Goal: Transaction & Acquisition: Purchase product/service

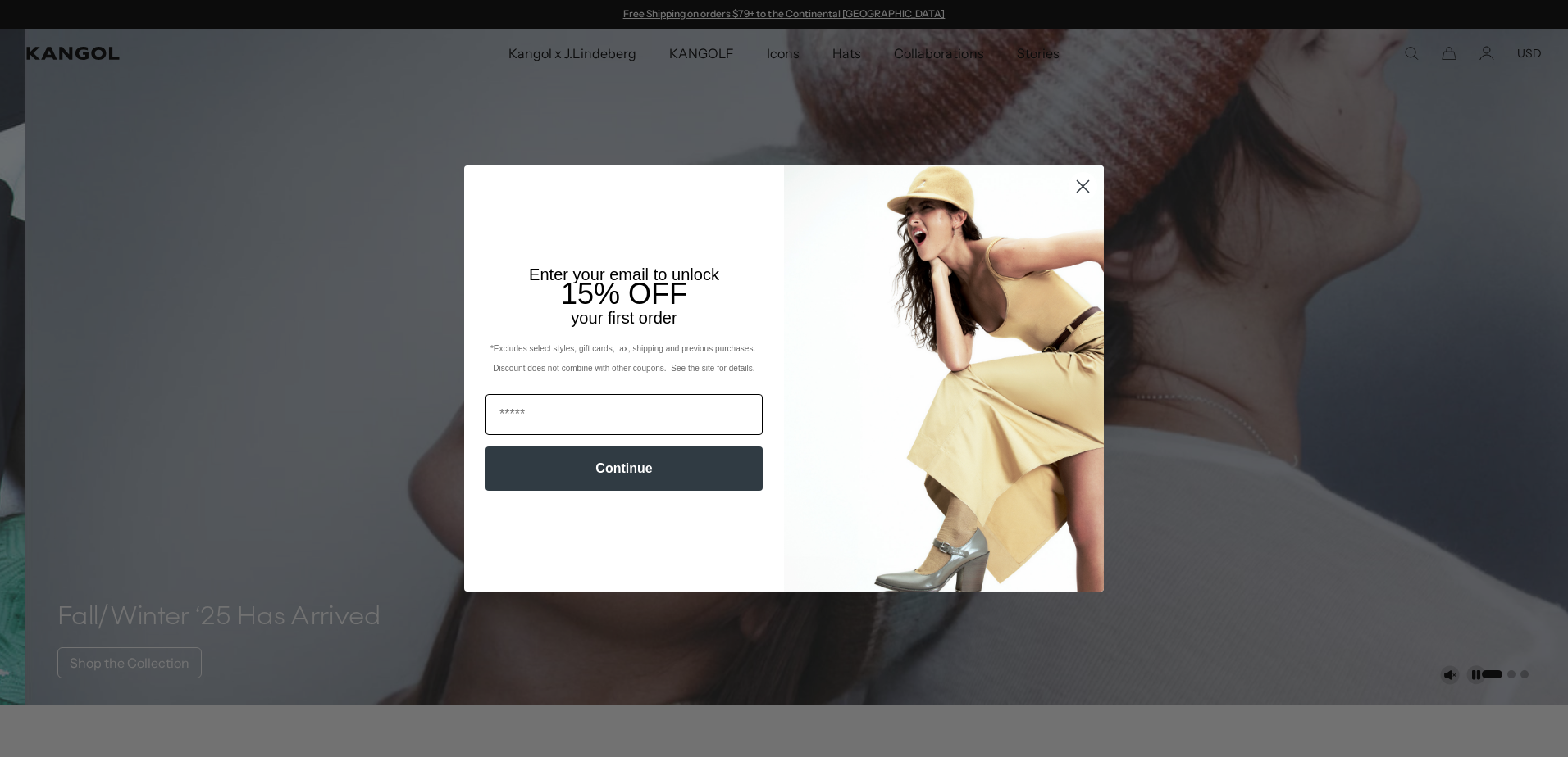
click at [586, 425] on input "Email" at bounding box center [624, 414] width 277 height 41
type input "**********"
click at [594, 478] on button "Continue" at bounding box center [624, 468] width 277 height 44
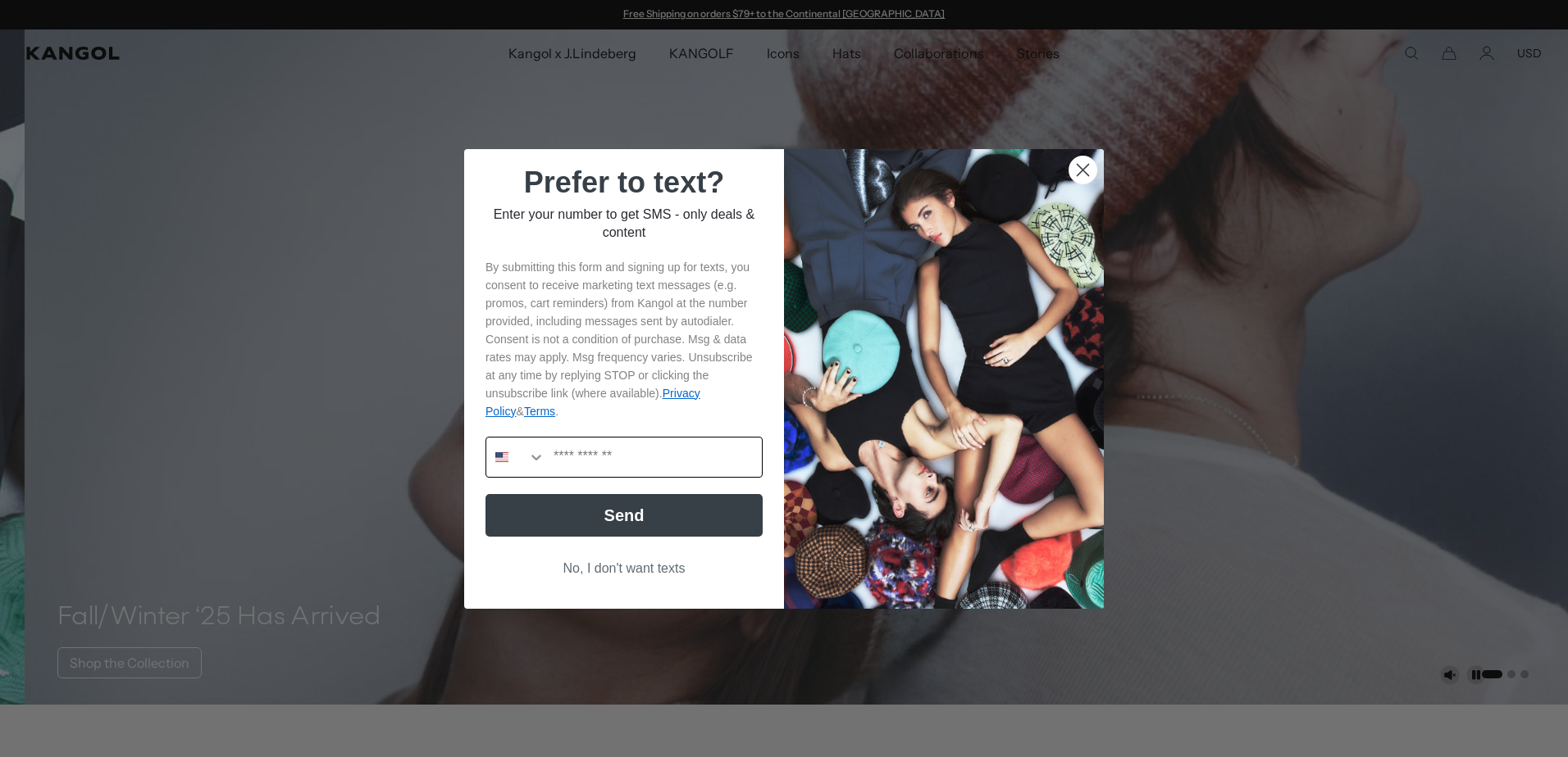
click at [532, 459] on icon "Search Countries" at bounding box center [536, 458] width 10 height 5
type input "*"
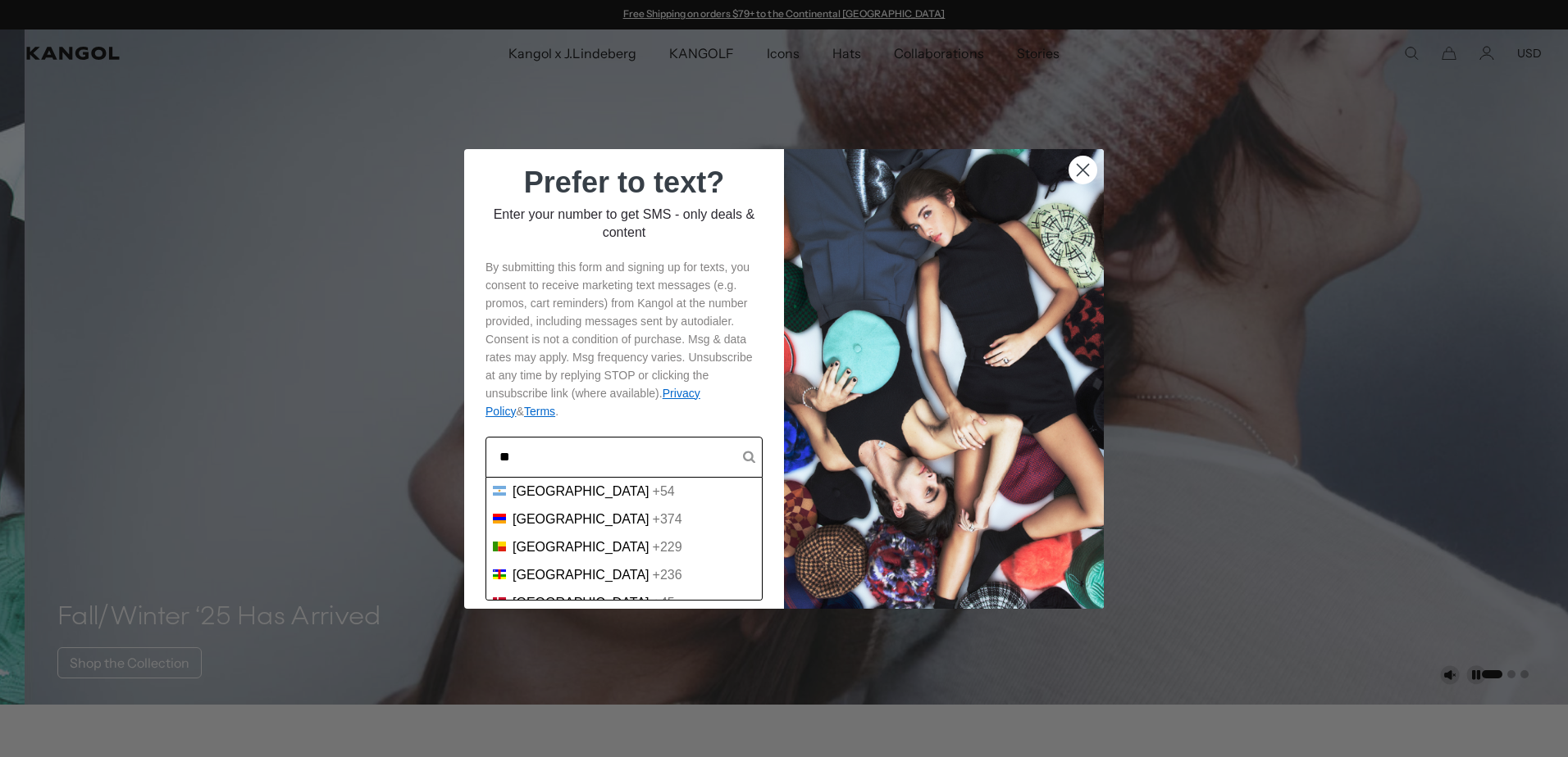
type input "*"
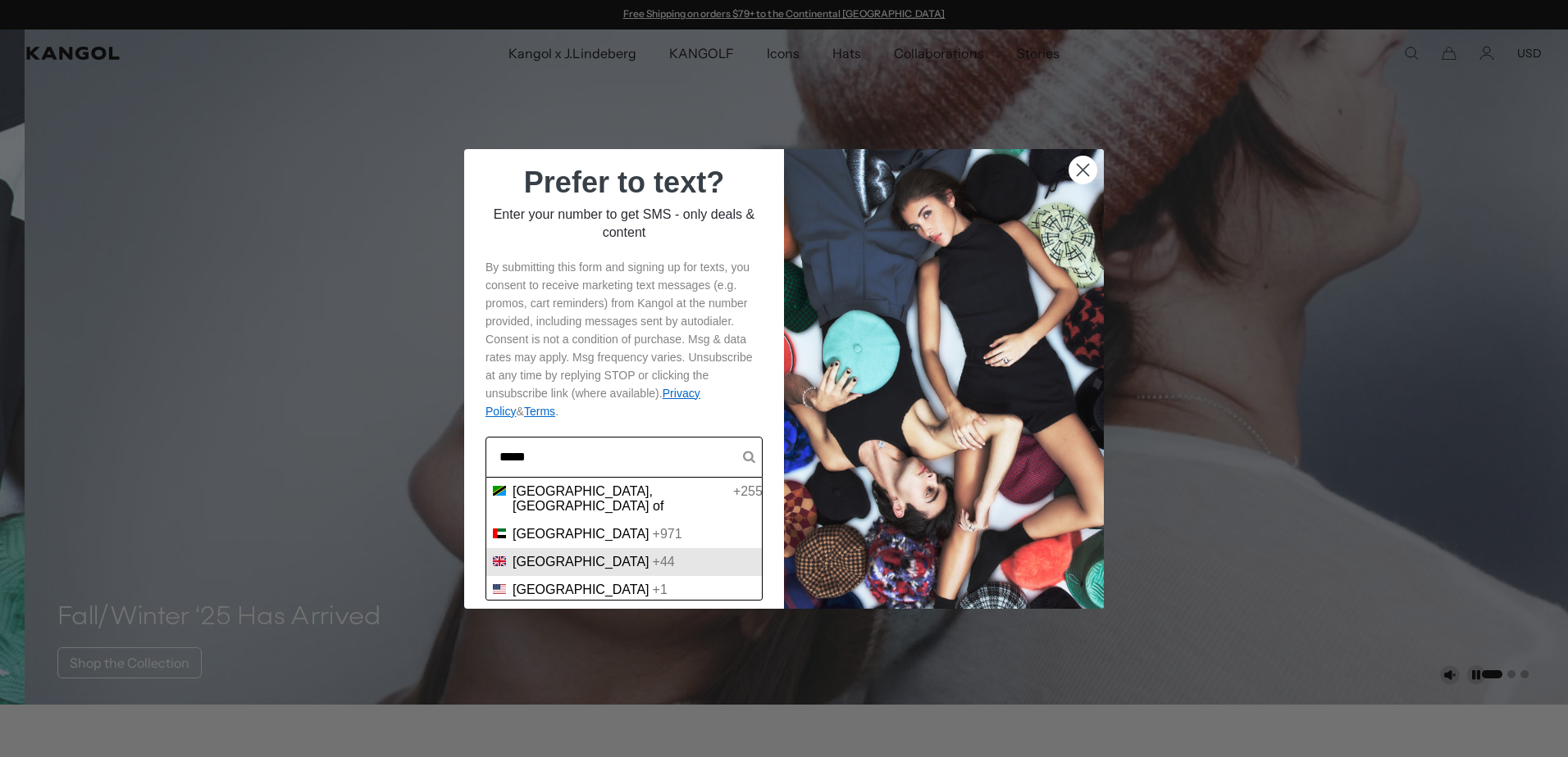
type input "*****"
click at [653, 555] on div "+44" at bounding box center [664, 562] width 22 height 15
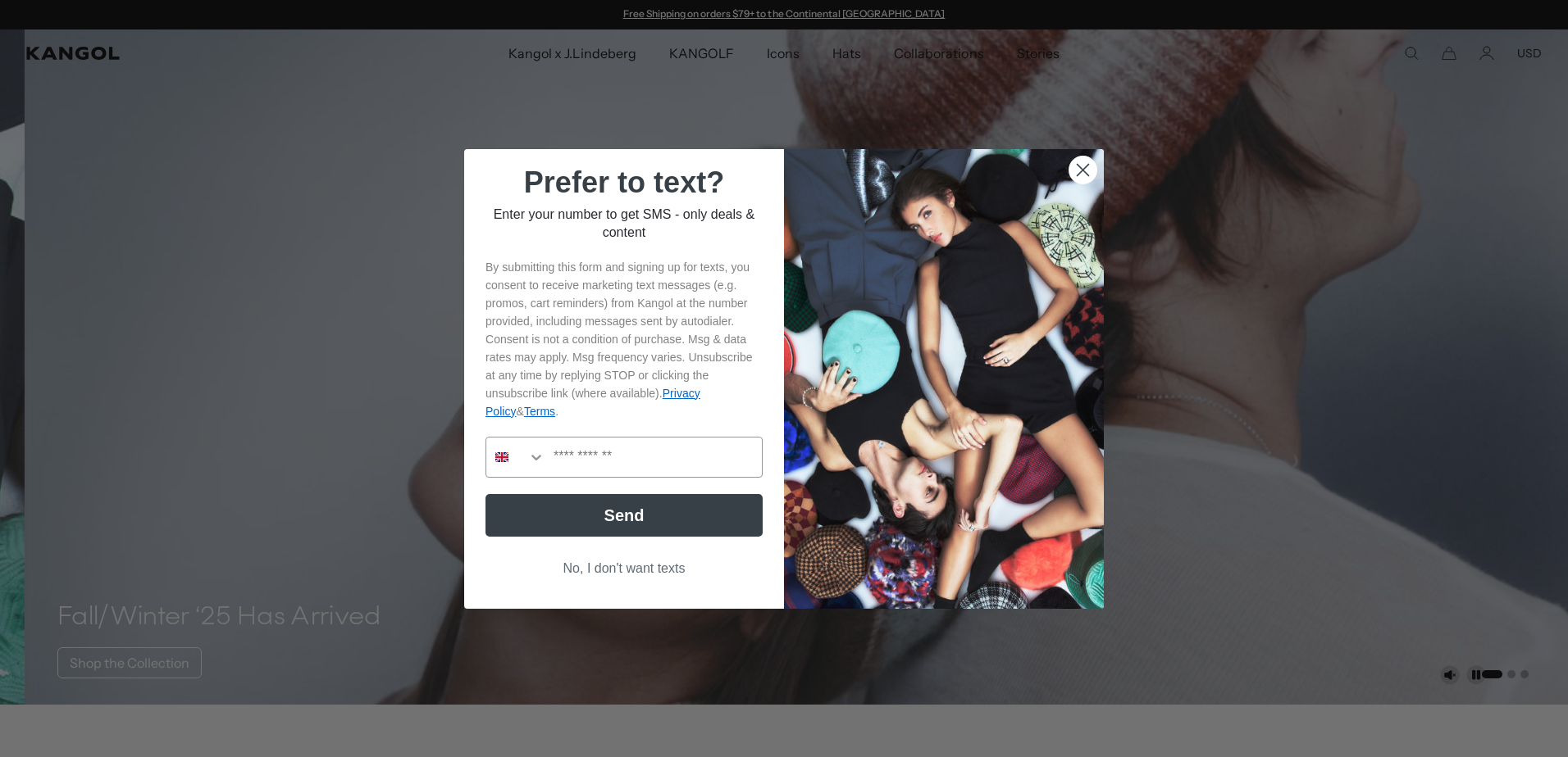
click at [658, 573] on button "No, I don't want texts" at bounding box center [624, 568] width 277 height 31
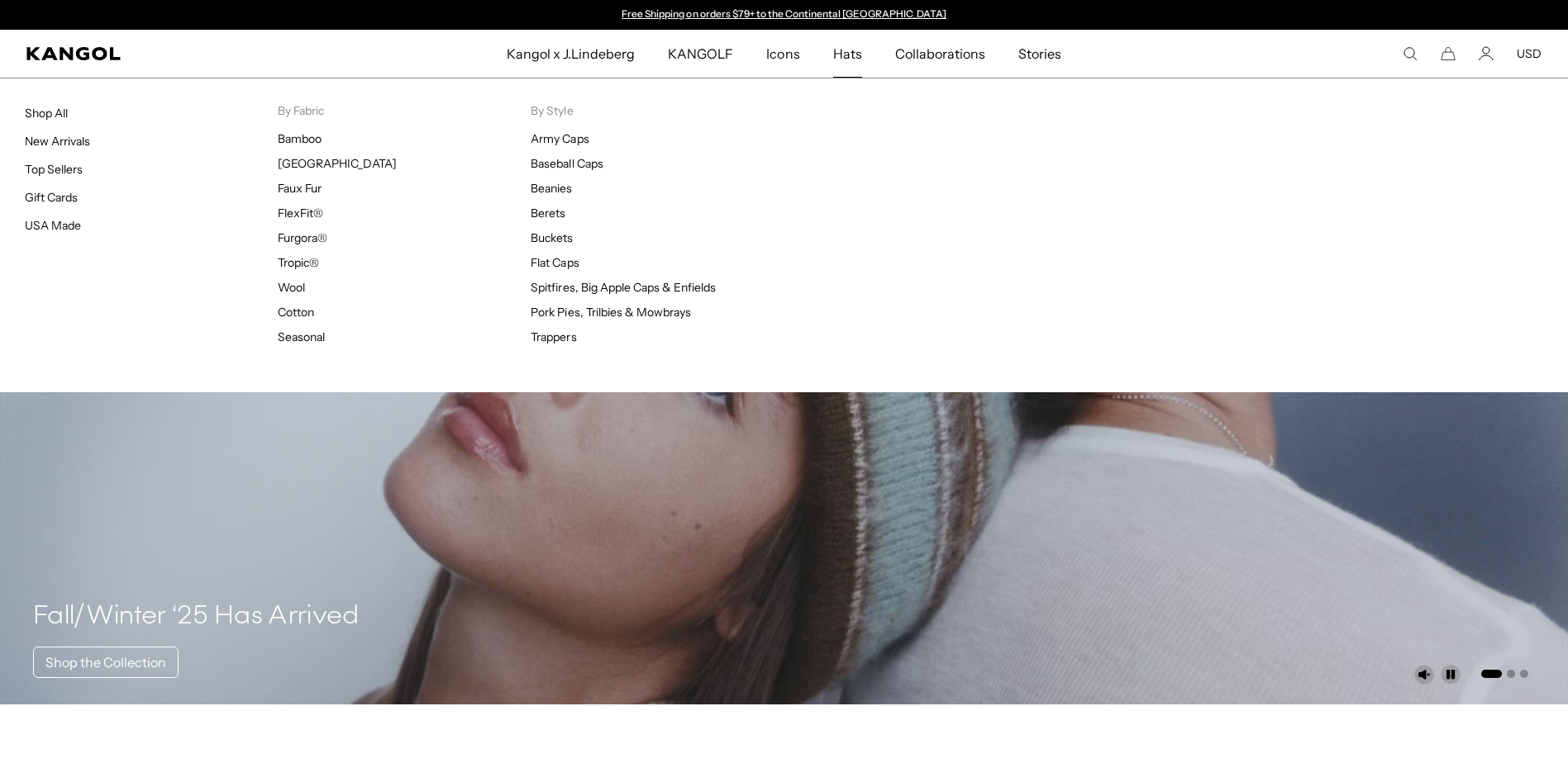
click at [859, 55] on span "Hats" at bounding box center [847, 54] width 29 height 48
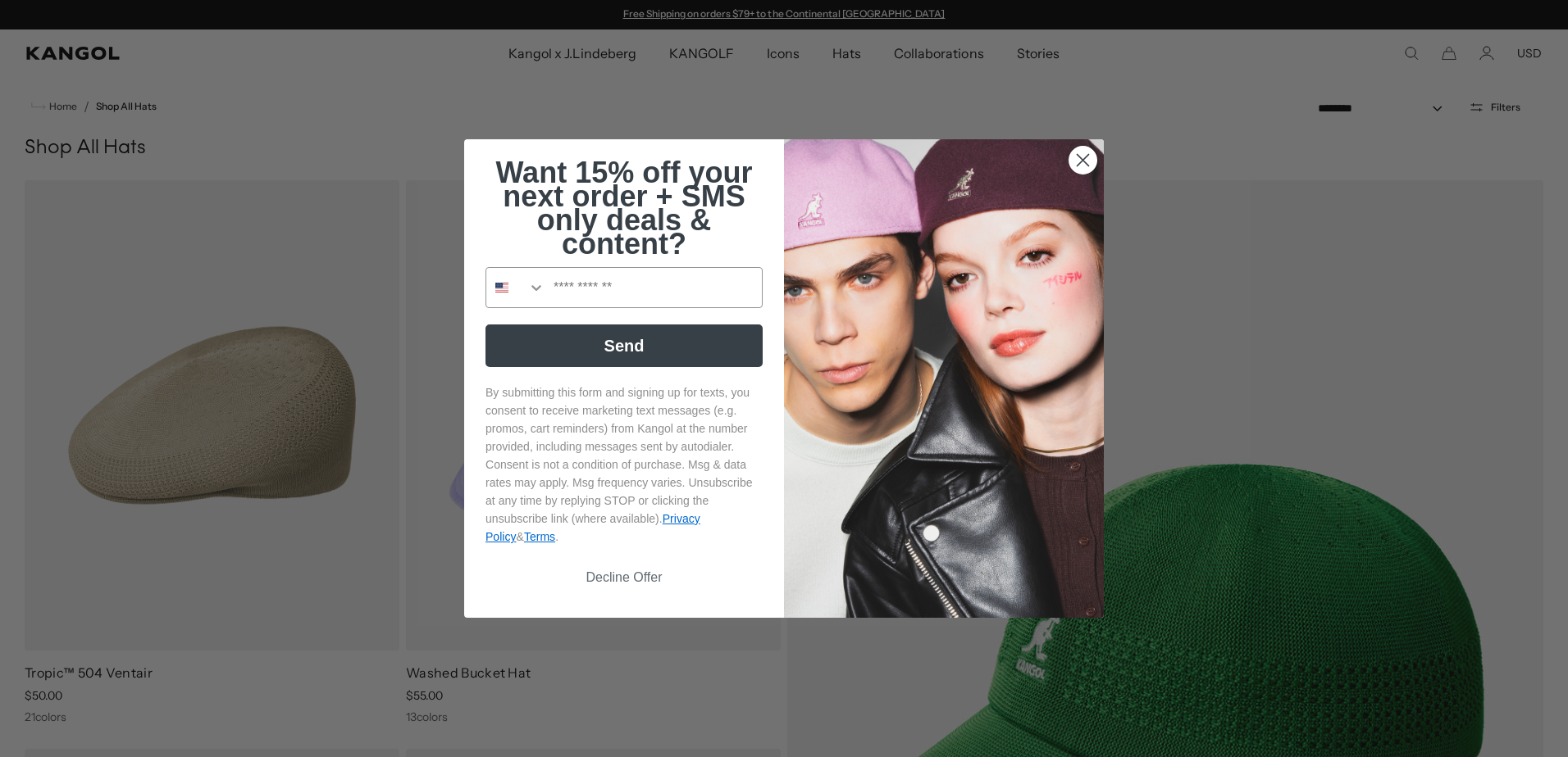
click at [1070, 158] on circle "Close dialog" at bounding box center [1083, 160] width 27 height 27
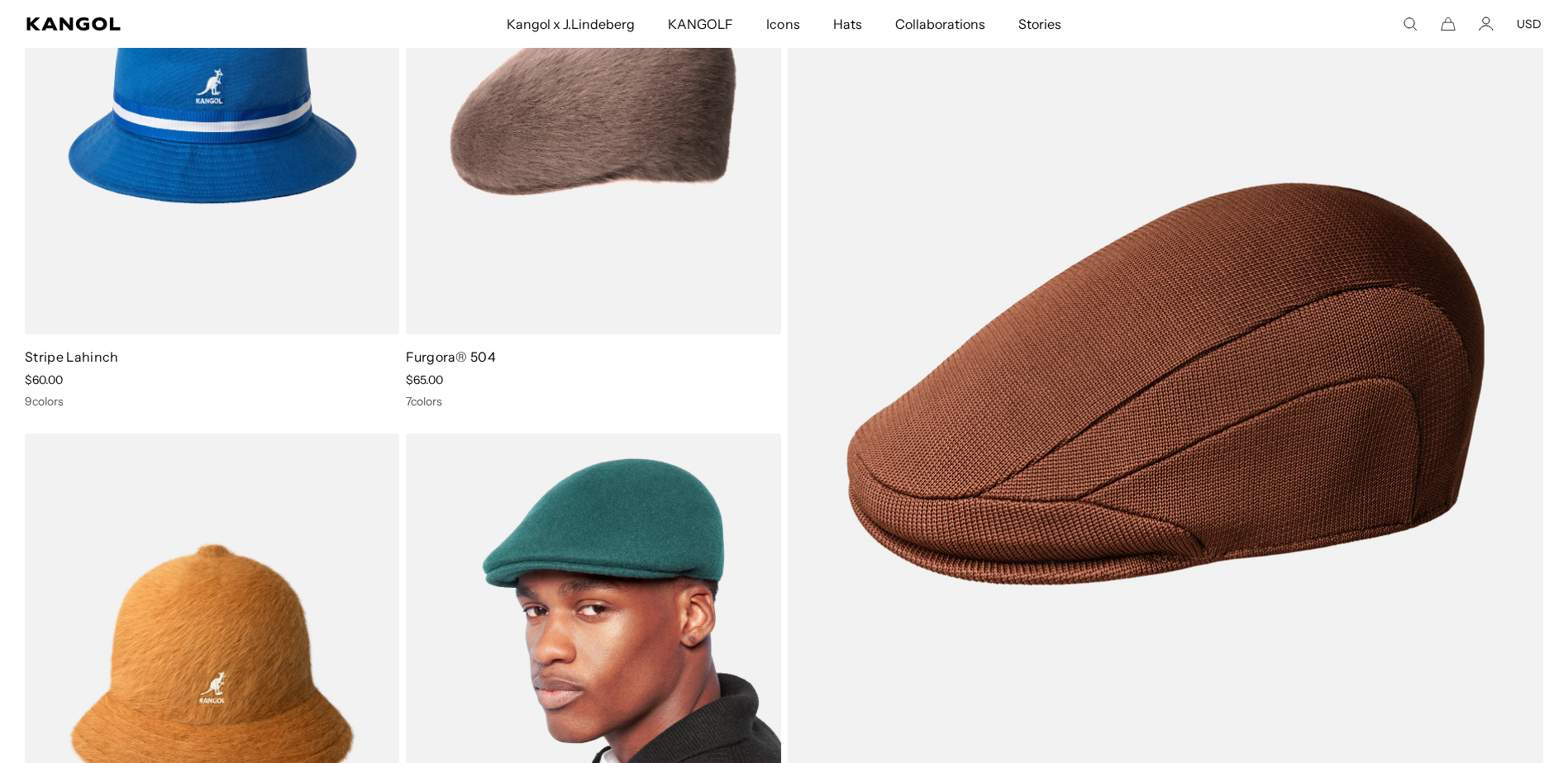
scroll to position [2726, 0]
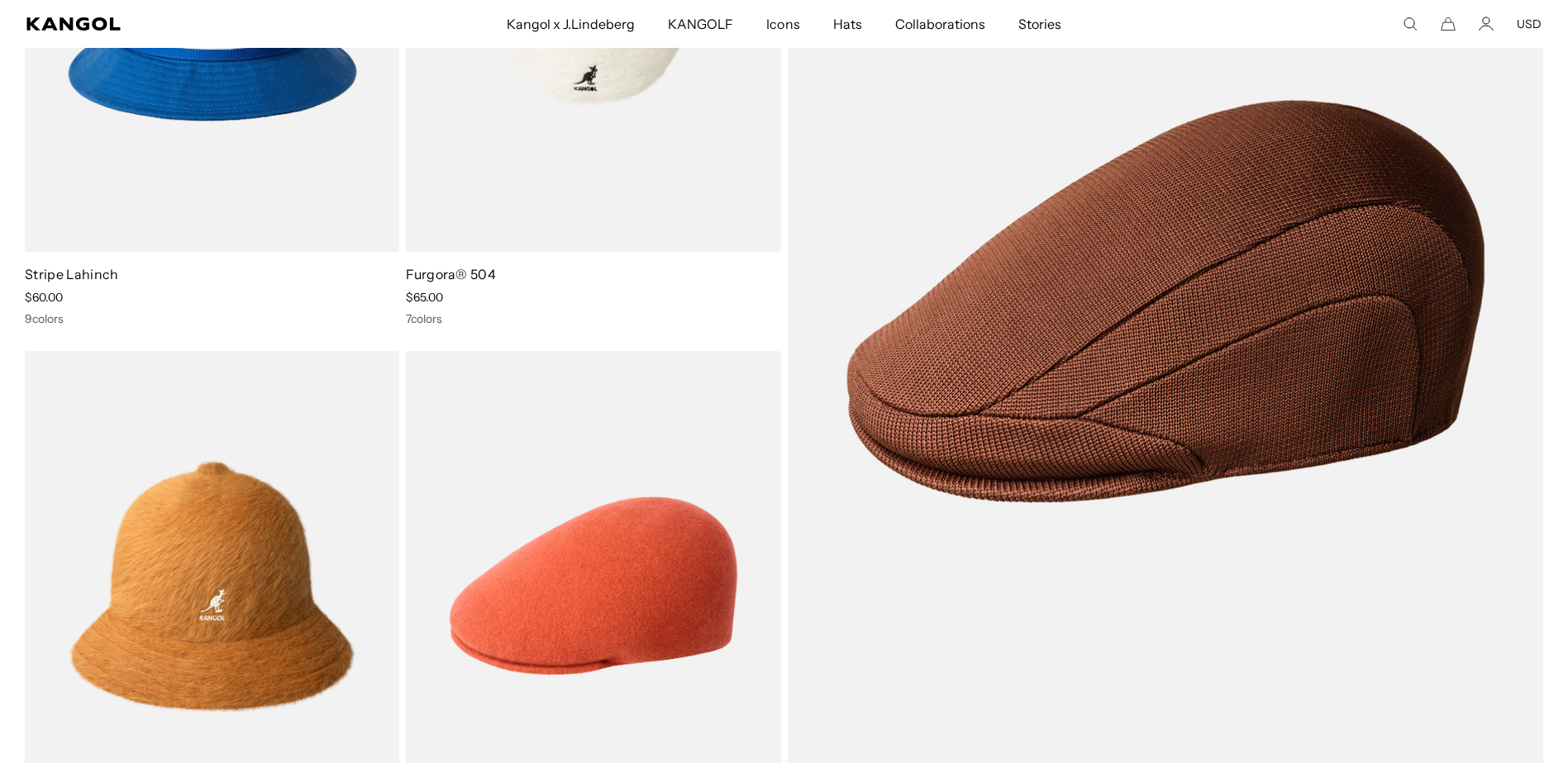
click at [469, 266] on link "Furgora® 504" at bounding box center [450, 274] width 90 height 17
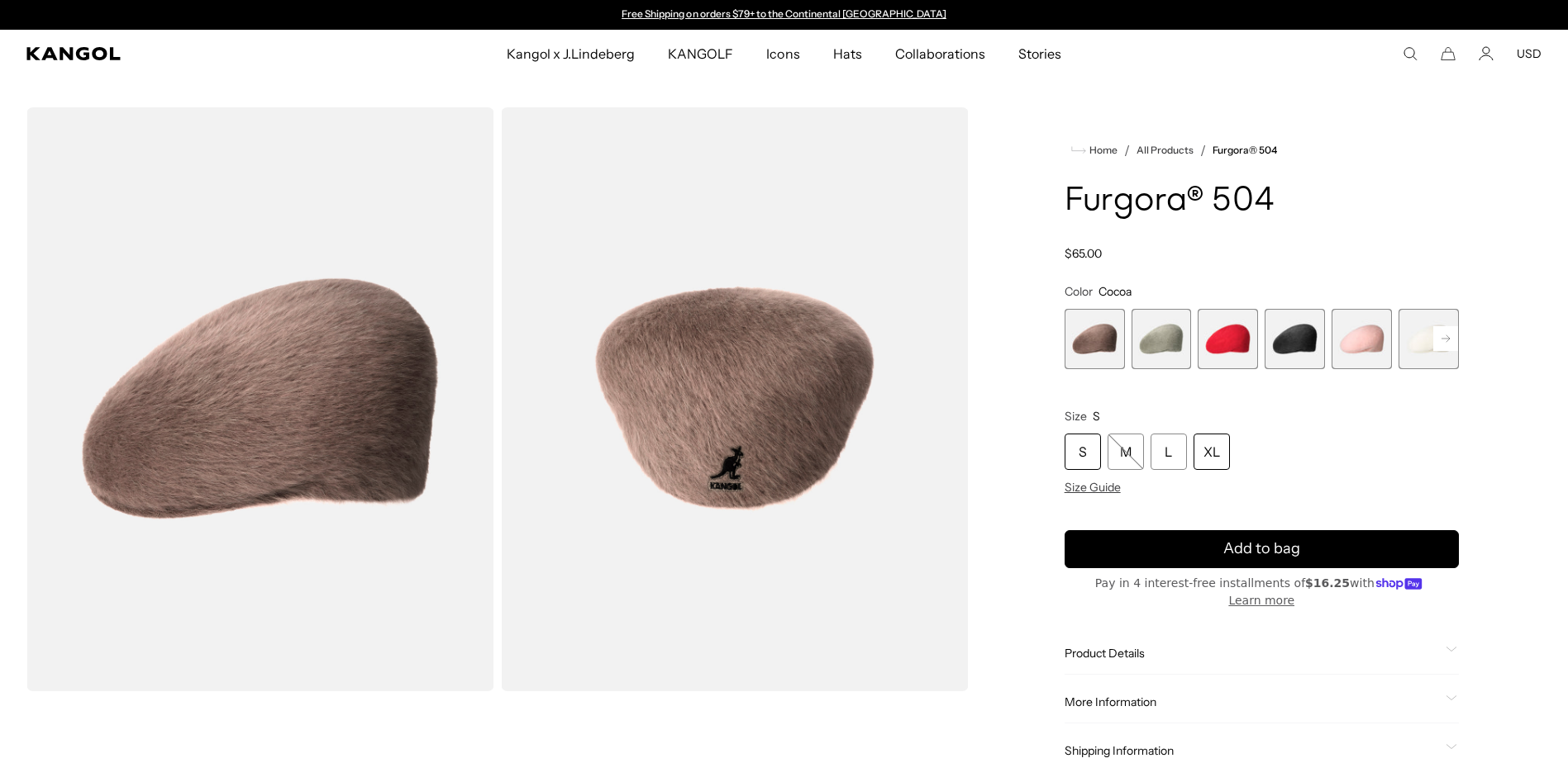
click at [1216, 438] on div "XL" at bounding box center [1212, 452] width 37 height 37
click at [1310, 351] on span "4 of 7" at bounding box center [1295, 339] width 61 height 61
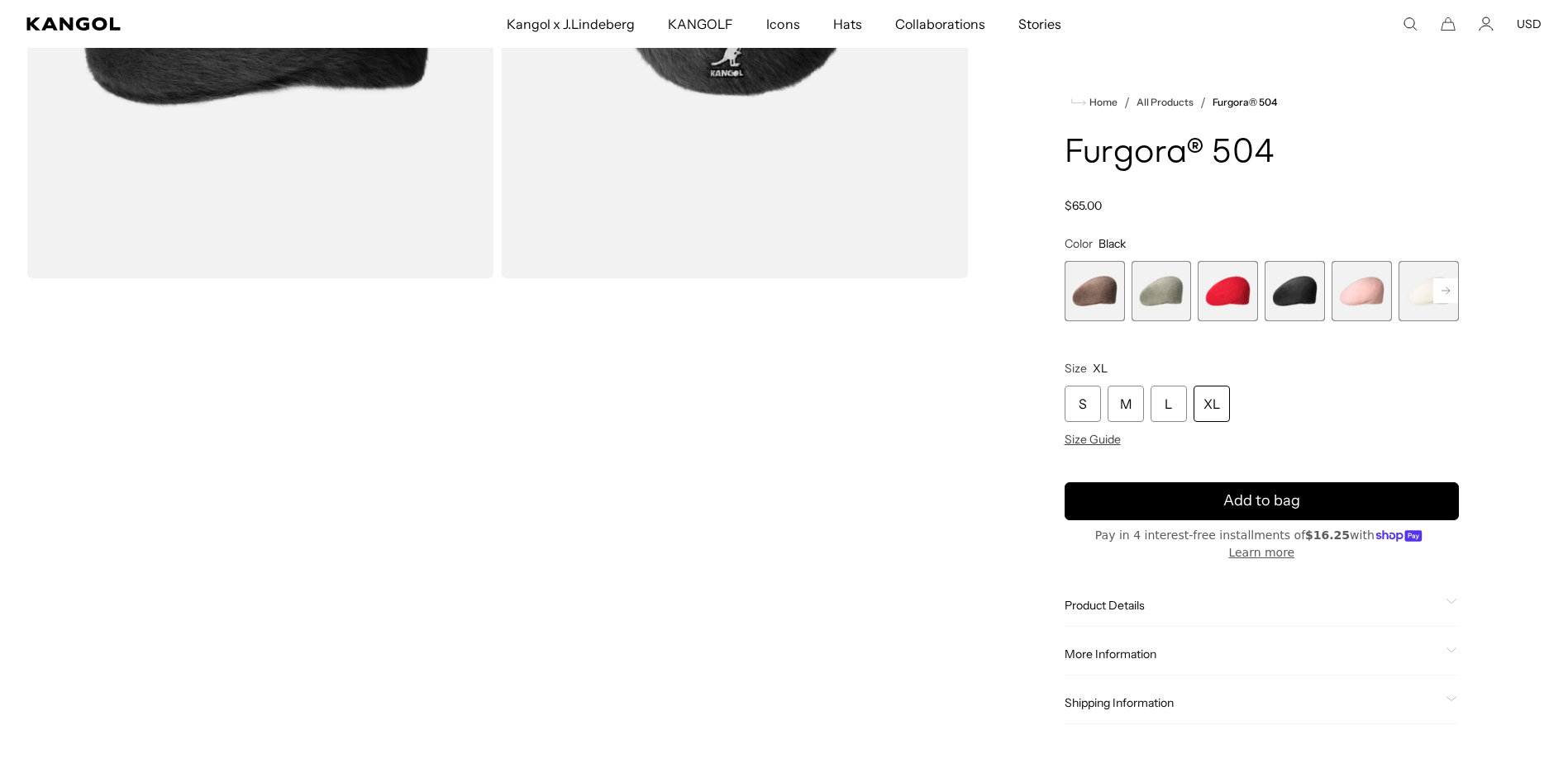
scroll to position [495, 0]
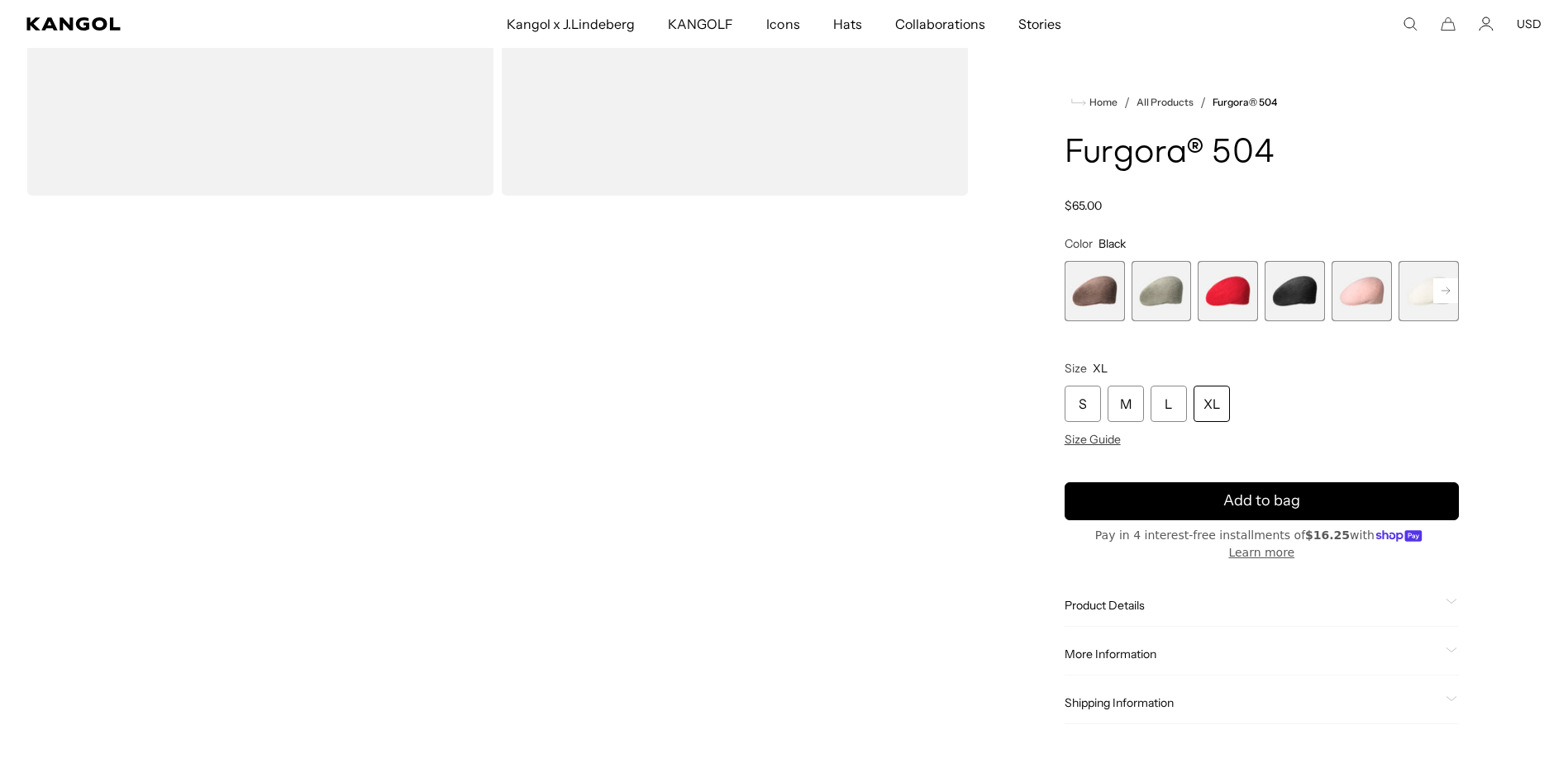
click at [1141, 598] on span "Product Details" at bounding box center [1251, 605] width 374 height 15
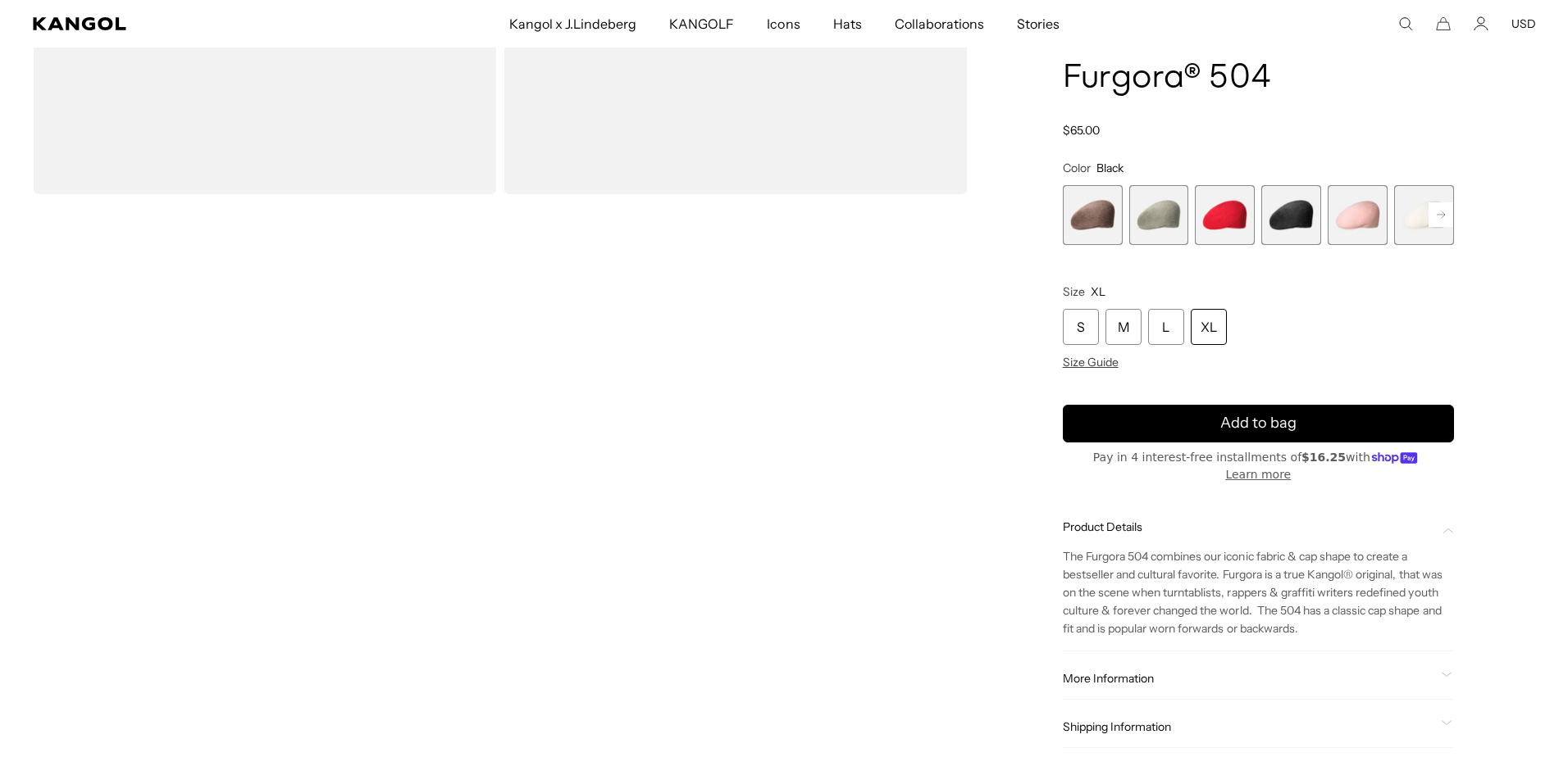
scroll to position [246, 0]
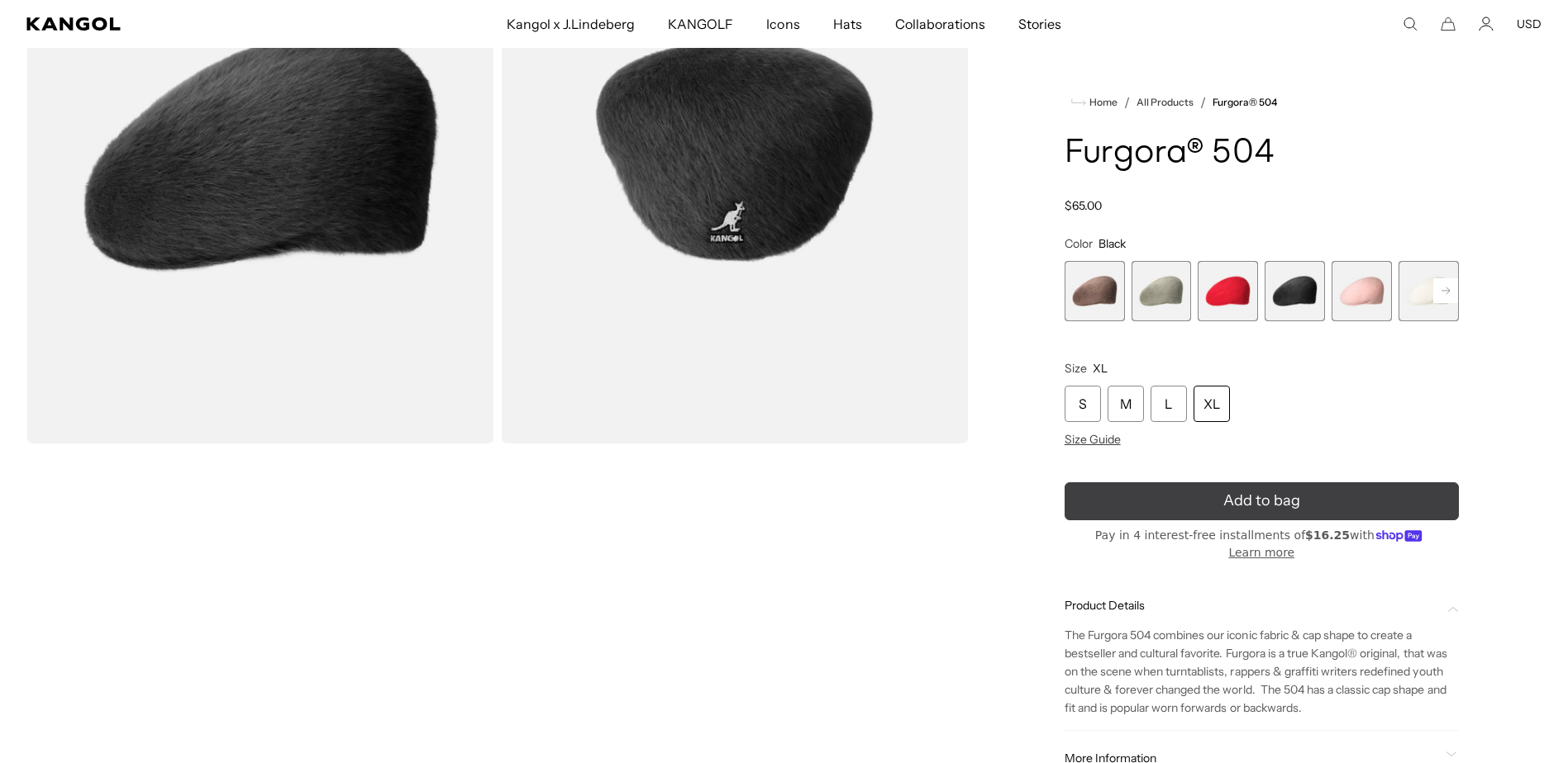
click at [1287, 494] on span "Add to bag" at bounding box center [1262, 501] width 77 height 22
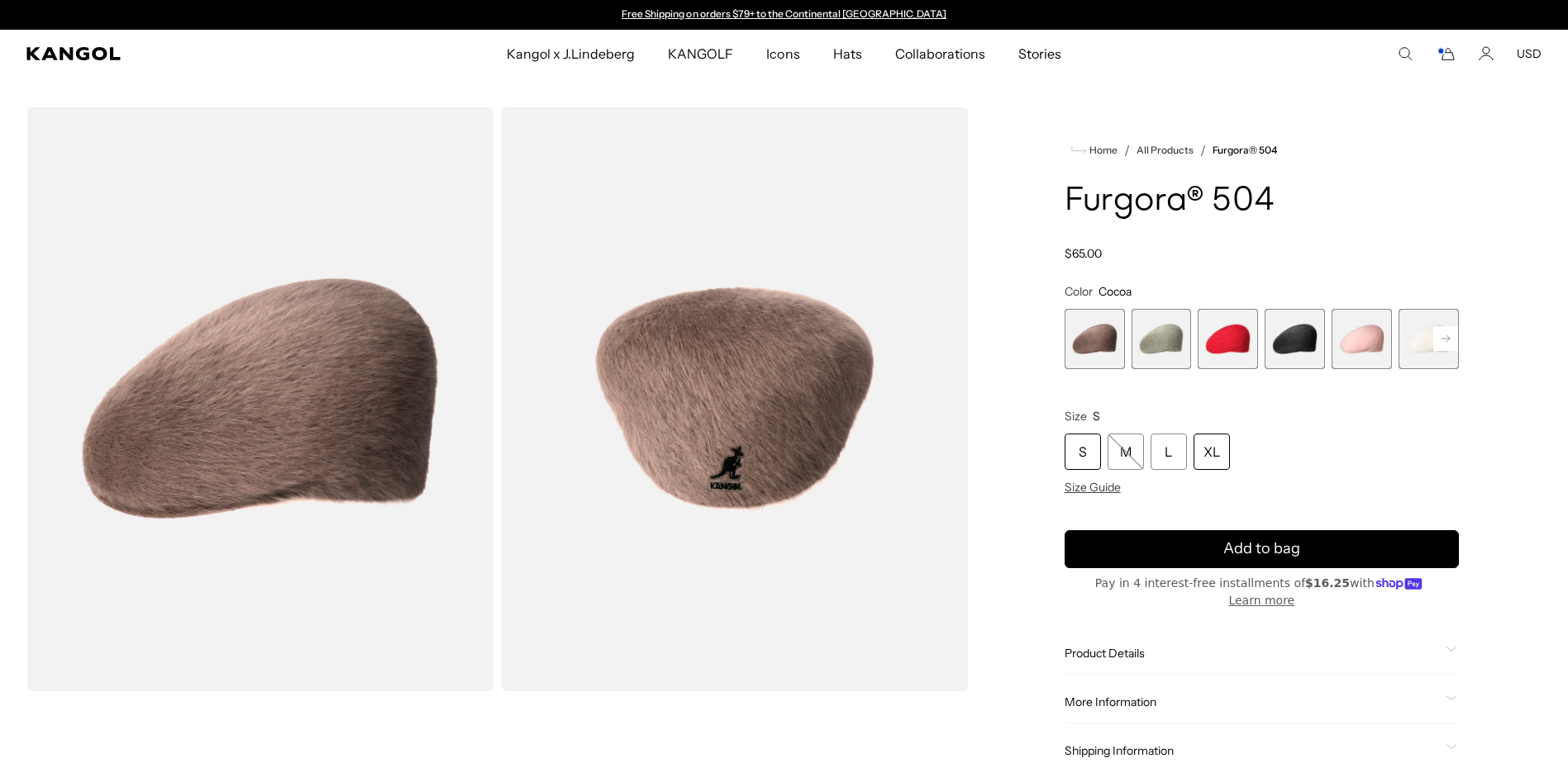
click at [1212, 450] on div "XL" at bounding box center [1212, 452] width 37 height 37
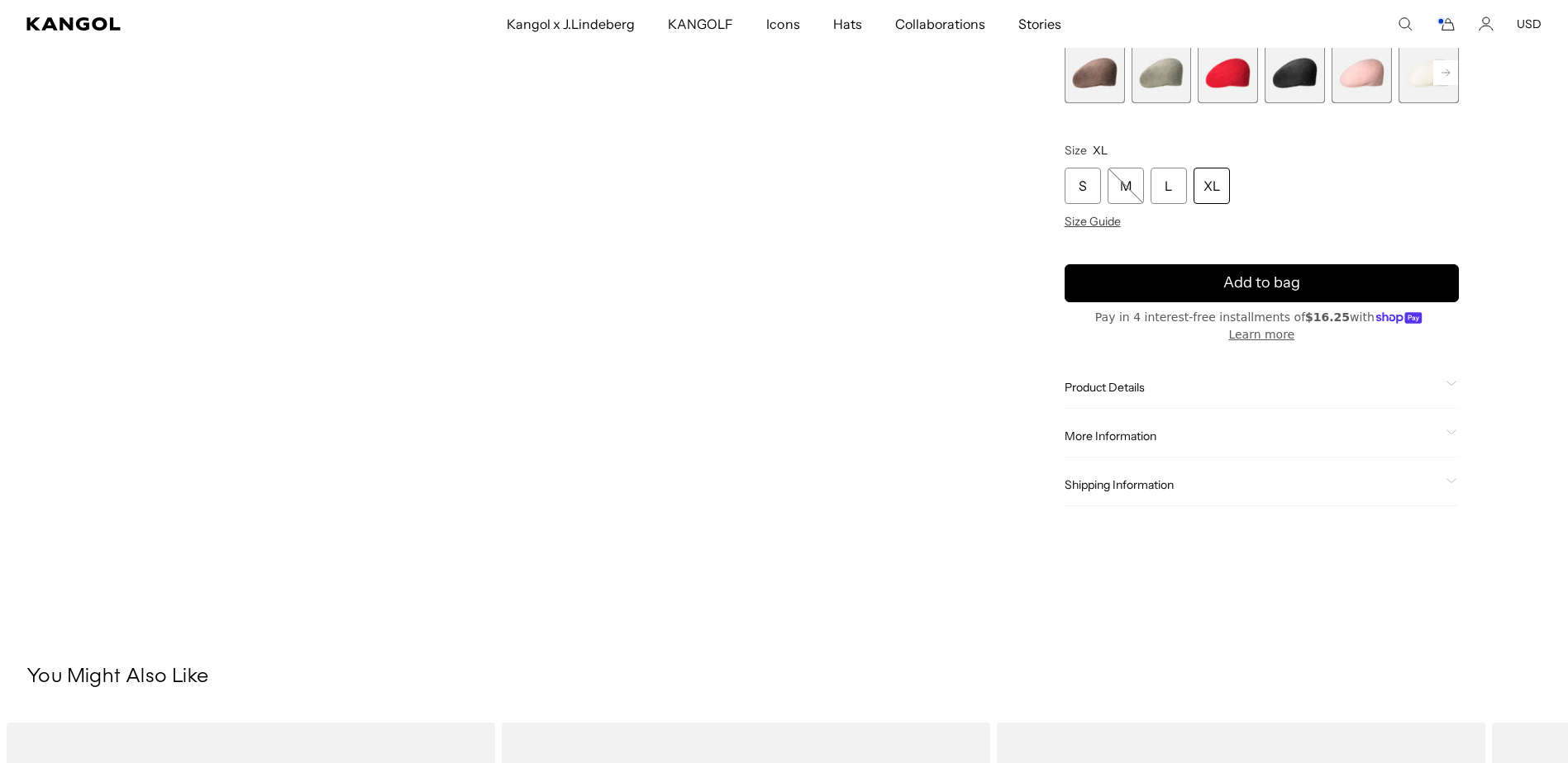
scroll to position [165, 0]
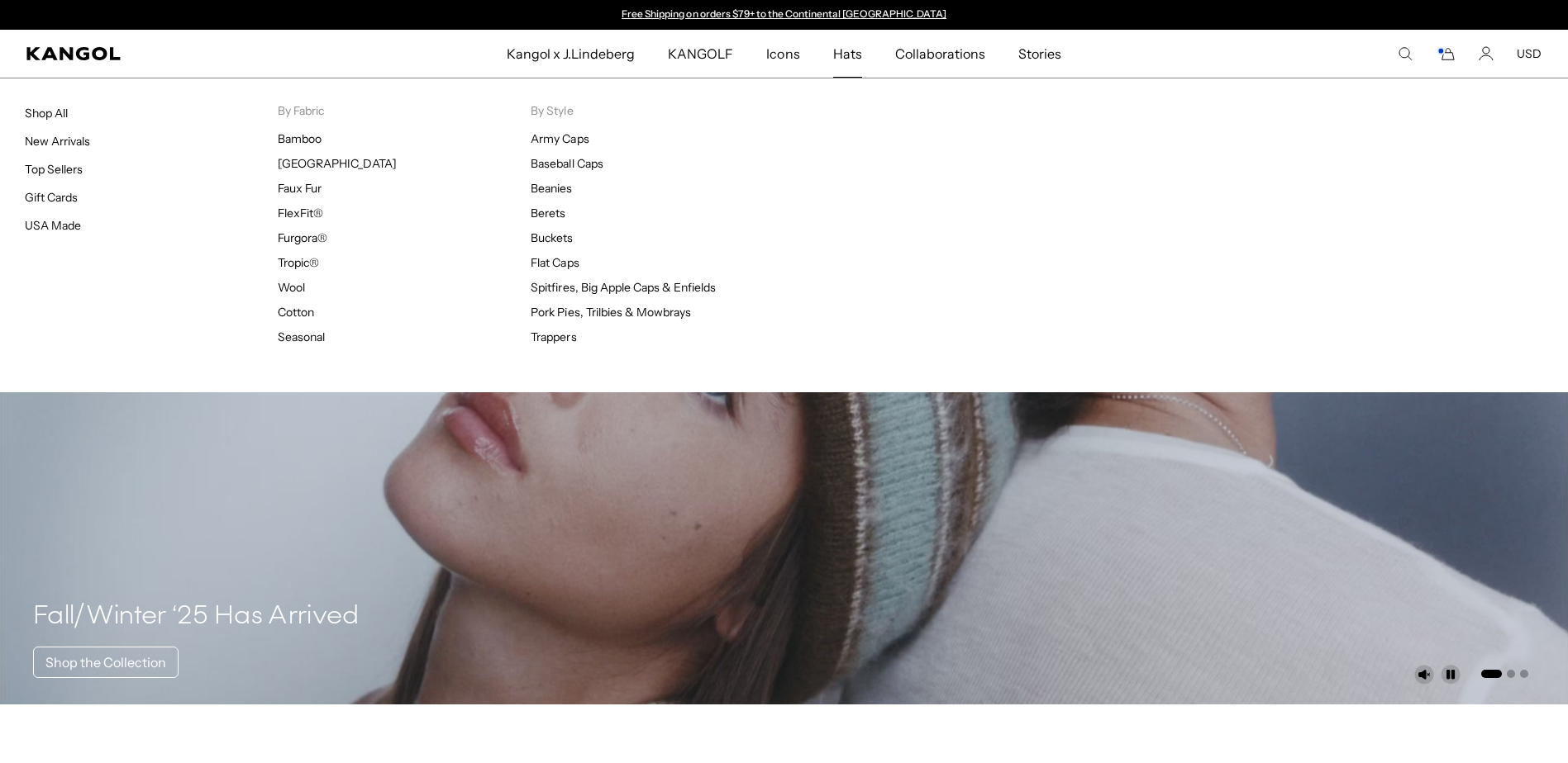
click at [831, 46] on link "Hats" at bounding box center [847, 54] width 62 height 48
